Goal: Task Accomplishment & Management: Use online tool/utility

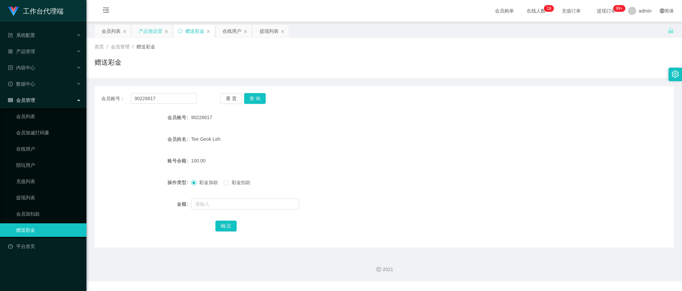
click at [138, 30] on div "产品预设置" at bounding box center [152, 31] width 41 height 13
click at [154, 29] on div "产品预设置" at bounding box center [151, 31] width 24 height 13
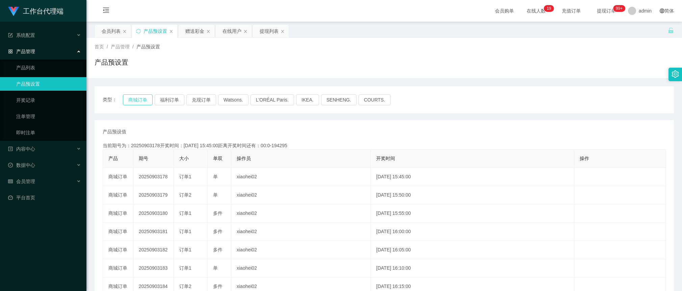
click at [140, 96] on button "商城订单" at bounding box center [138, 99] width 30 height 11
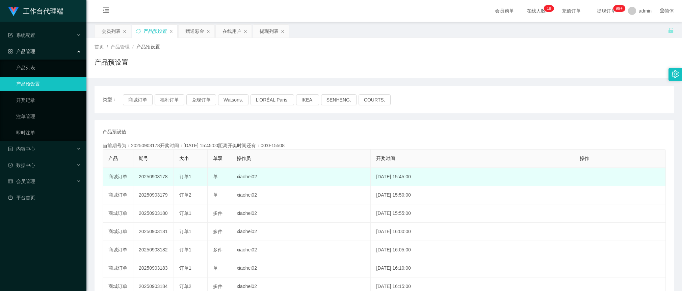
click at [163, 179] on td "20250903178" at bounding box center [153, 177] width 41 height 18
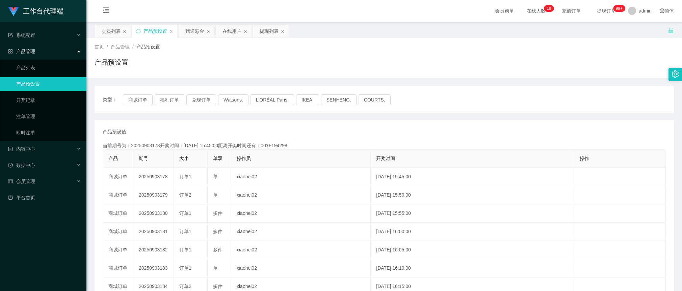
copy td "20250903178"
click at [195, 34] on div "赠送彩金" at bounding box center [194, 31] width 19 height 13
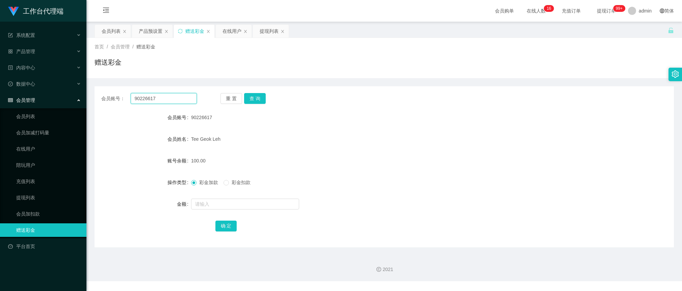
click at [172, 95] on input "90226617" at bounding box center [164, 98] width 66 height 11
paste input "steve877"
type input "steve8777"
click at [257, 97] on button "查 询" at bounding box center [255, 98] width 22 height 11
click at [553, 129] on form "会员账号 steve8777 会员姓名 [PERSON_NAME] 账号余额 100.00 操作类型 彩金加款 彩金扣款 金额 确 定" at bounding box center [385, 171] width 580 height 122
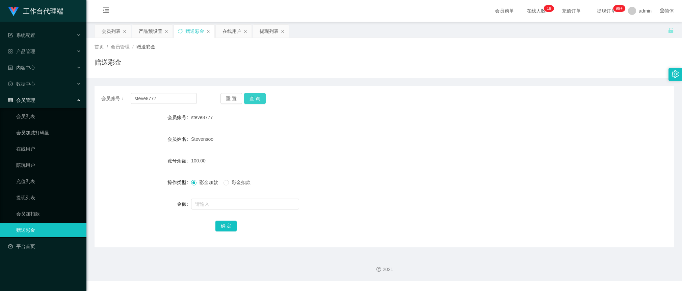
click at [250, 98] on button "查 询" at bounding box center [255, 98] width 22 height 11
drag, startPoint x: 178, startPoint y: 95, endPoint x: 217, endPoint y: 105, distance: 40.1
click at [178, 95] on input "steve8777" at bounding box center [164, 98] width 66 height 11
paste input "text"
click at [254, 99] on button "查 询" at bounding box center [255, 98] width 22 height 11
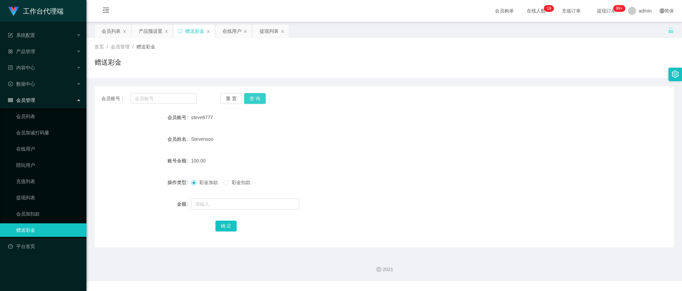
click at [254, 99] on button "查 询" at bounding box center [255, 98] width 22 height 11
click at [184, 95] on input "text" at bounding box center [164, 98] width 66 height 11
drag, startPoint x: 187, startPoint y: 101, endPoint x: 190, endPoint y: 102, distance: 3.9
click at [186, 101] on input "text" at bounding box center [164, 98] width 66 height 11
paste input "Pearly"
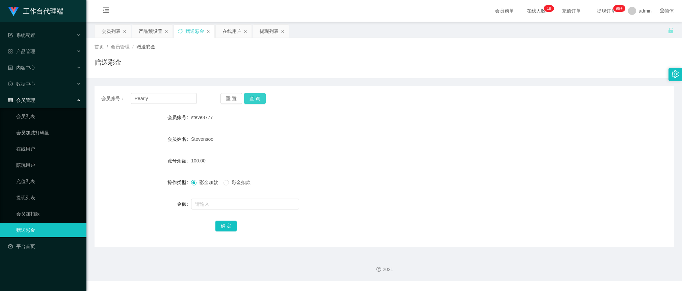
click at [256, 100] on button "查 询" at bounding box center [255, 98] width 22 height 11
click at [189, 94] on input "Pearly" at bounding box center [164, 98] width 66 height 11
paste input "steve8777"
type input "steve8777"
click at [252, 100] on button "查 询" at bounding box center [255, 98] width 22 height 11
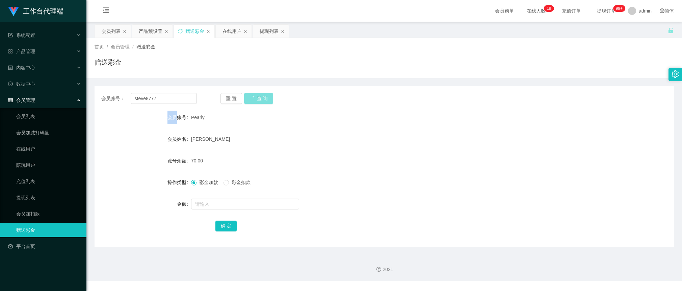
click at [252, 100] on div "重 置 查 询" at bounding box center [269, 98] width 96 height 11
drag, startPoint x: 262, startPoint y: 92, endPoint x: 257, endPoint y: 94, distance: 4.6
click at [259, 92] on div "会员账号： steve8777 重 置 查 询 会员账号 steve8777 会员姓名 [PERSON_NAME] 账号余额 100.00 操作类型 彩金加款…" at bounding box center [385, 166] width 580 height 161
click at [254, 98] on button "查 询" at bounding box center [255, 98] width 22 height 11
click at [263, 131] on form "会员账号 steve8777 会员姓名 [PERSON_NAME] 账号余额 100.00 操作类型 彩金加款 彩金扣款 金额 确 定" at bounding box center [385, 171] width 580 height 122
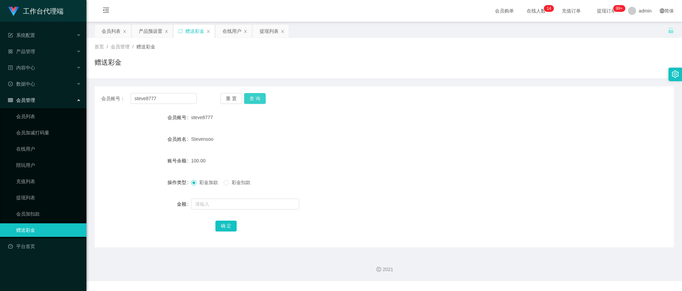
click at [257, 100] on button "查 询" at bounding box center [255, 98] width 22 height 11
click at [151, 28] on div "产品预设置" at bounding box center [151, 31] width 24 height 13
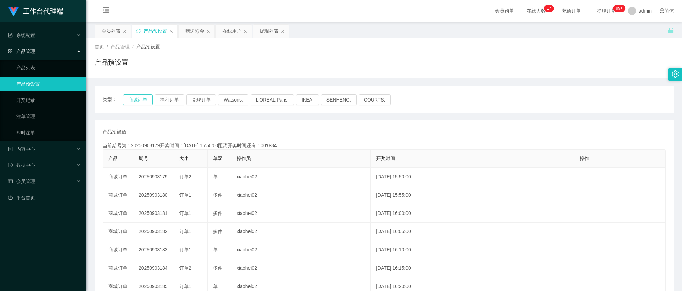
click at [137, 99] on button "商城订单" at bounding box center [138, 99] width 30 height 11
click at [144, 100] on button "商城订单" at bounding box center [138, 99] width 30 height 11
click at [465, 85] on div "类型： 商城订单 福利订单 兑现订单 Watsons. L'ORÉAL Paris. IKEA. [GEOGRAPHIC_DATA]. COURTS. 产品预…" at bounding box center [385, 229] width 580 height 302
click at [196, 31] on div "赠送彩金" at bounding box center [194, 31] width 19 height 13
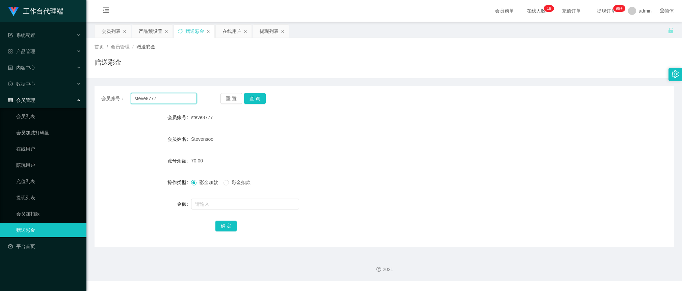
click at [178, 99] on input "steve8777" at bounding box center [164, 98] width 66 height 11
paste input "9022661"
click at [261, 97] on button "查 询" at bounding box center [255, 98] width 22 height 11
click at [160, 99] on input "90226617" at bounding box center [164, 98] width 66 height 11
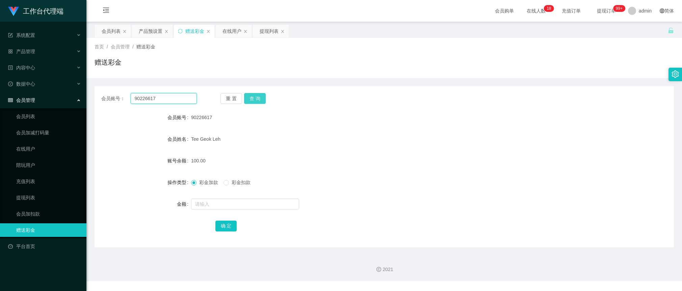
paste input "Pearly"
click at [259, 96] on button "查 询" at bounding box center [255, 98] width 22 height 11
click at [259, 96] on div "重 置 查 询" at bounding box center [269, 98] width 96 height 11
click at [188, 97] on input "Pearly" at bounding box center [164, 98] width 66 height 11
paste input "steve8777"
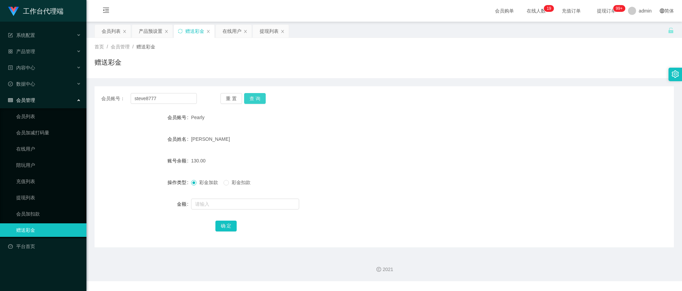
click at [255, 95] on button "查 询" at bounding box center [255, 98] width 22 height 11
click at [256, 95] on button "查 询" at bounding box center [255, 98] width 22 height 11
click at [252, 96] on button "查 询" at bounding box center [255, 98] width 22 height 11
click at [252, 96] on button "查 询" at bounding box center [258, 98] width 29 height 11
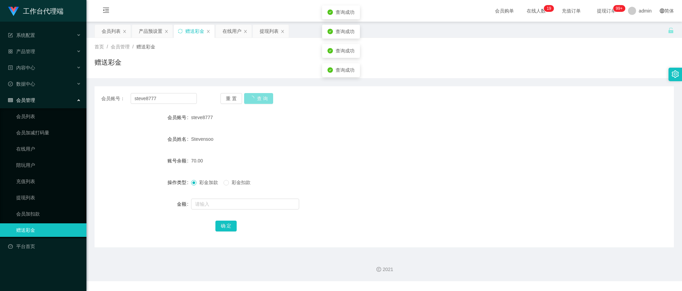
click at [253, 96] on button "查 询" at bounding box center [258, 98] width 29 height 11
click at [253, 96] on button "查 询" at bounding box center [255, 98] width 22 height 11
click at [178, 91] on div "会员账号： steve8777 重 置 查 询 会员账号 steve8777 会员姓名 [PERSON_NAME] 账号余额 70.00 操作类型 彩金加款 …" at bounding box center [385, 166] width 580 height 161
click at [184, 93] on input "steve8777" at bounding box center [164, 98] width 66 height 11
paste input "9022661"
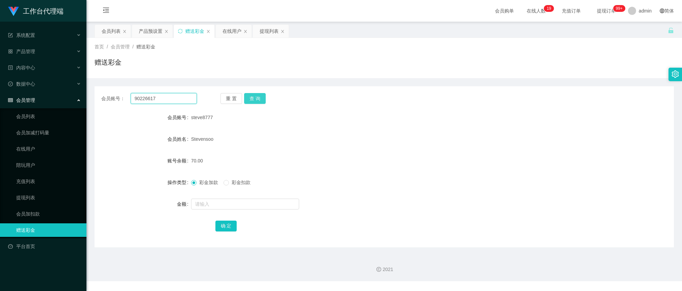
type input "90226617"
click at [261, 94] on button "查 询" at bounding box center [255, 98] width 22 height 11
click at [261, 94] on button "查 询" at bounding box center [258, 98] width 29 height 11
click at [261, 94] on button "查 询" at bounding box center [255, 98] width 22 height 11
click at [224, 202] on input "text" at bounding box center [245, 203] width 108 height 11
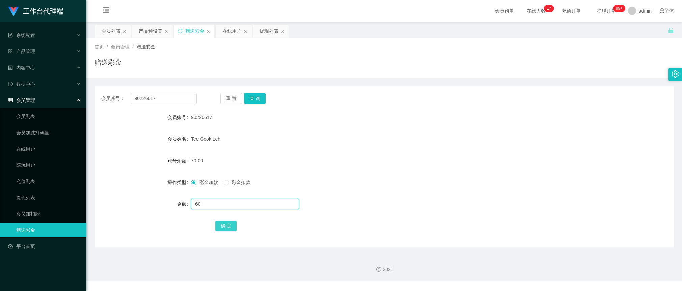
type input "60"
click at [228, 223] on button "确 定" at bounding box center [227, 225] width 22 height 11
click at [172, 95] on input "90226617" at bounding box center [164, 98] width 66 height 11
paste input "steve877"
type input "steve8777"
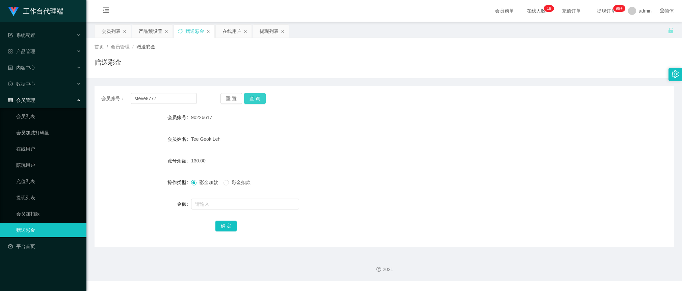
drag, startPoint x: 257, startPoint y: 98, endPoint x: 251, endPoint y: 149, distance: 50.7
click at [257, 98] on button "查 询" at bounding box center [255, 98] width 22 height 11
click at [221, 202] on input "text" at bounding box center [245, 203] width 108 height 11
type input "60"
click at [226, 227] on button "确 定" at bounding box center [227, 225] width 22 height 11
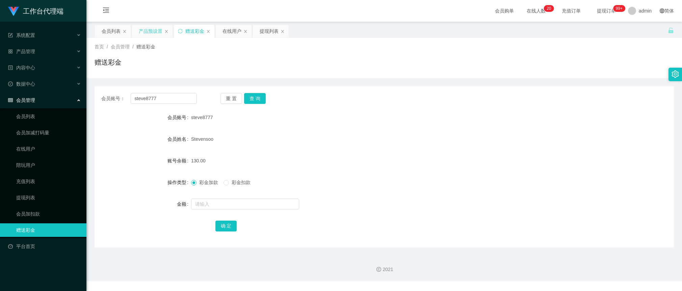
click at [146, 32] on div "产品预设置" at bounding box center [151, 31] width 24 height 13
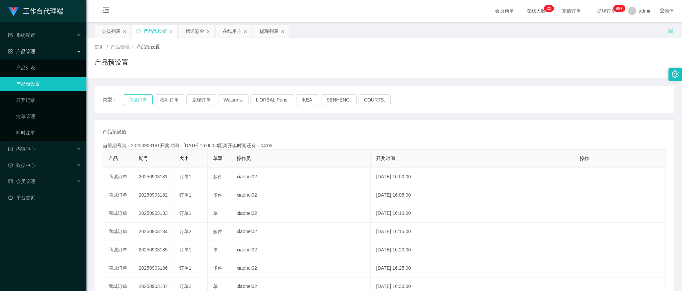
click at [144, 100] on button "商城订单" at bounding box center [138, 99] width 30 height 11
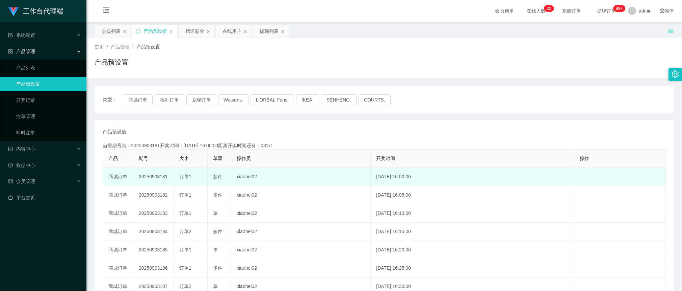
click at [153, 176] on td "20250903181" at bounding box center [153, 177] width 41 height 18
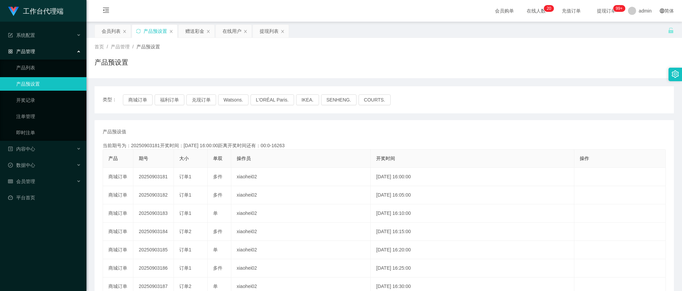
copy td "20250903181"
click at [189, 29] on div "赠送彩金" at bounding box center [194, 31] width 19 height 13
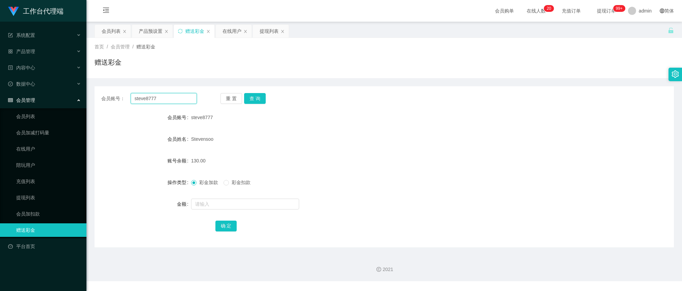
click at [169, 97] on input "steve8777" at bounding box center [164, 98] width 66 height 11
paste input "96308684"
type input "96308684"
click at [260, 97] on button "查 询" at bounding box center [255, 98] width 22 height 11
